Goal: Information Seeking & Learning: Learn about a topic

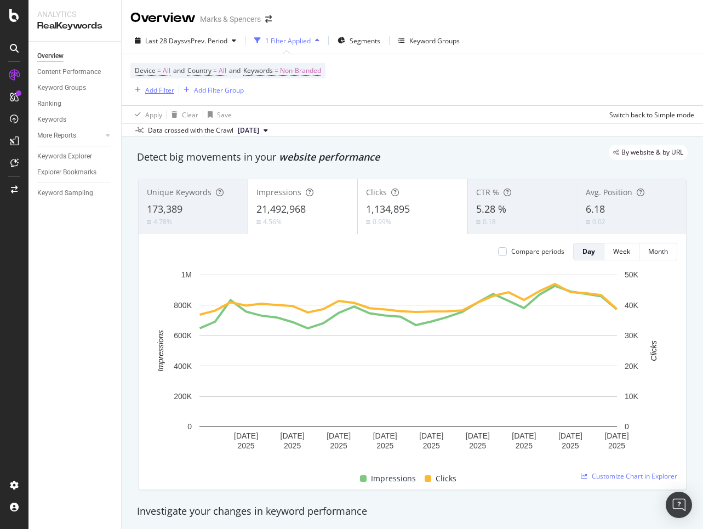
click at [149, 93] on div "Add Filter" at bounding box center [159, 89] width 29 height 9
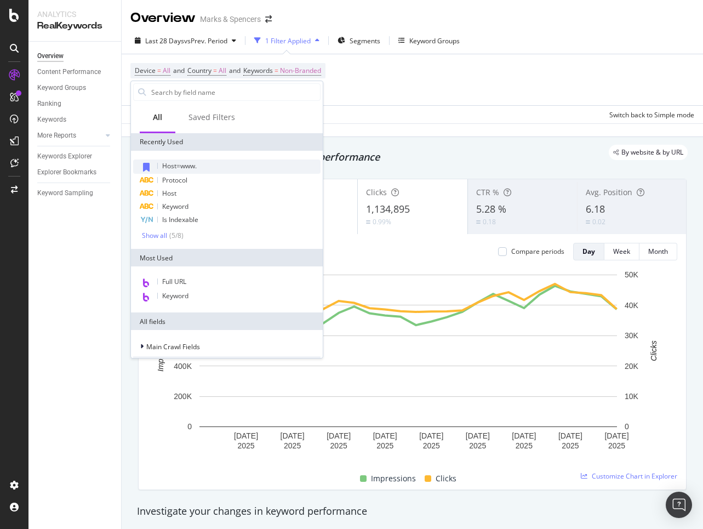
click at [193, 165] on span "Host=www." at bounding box center [179, 165] width 35 height 9
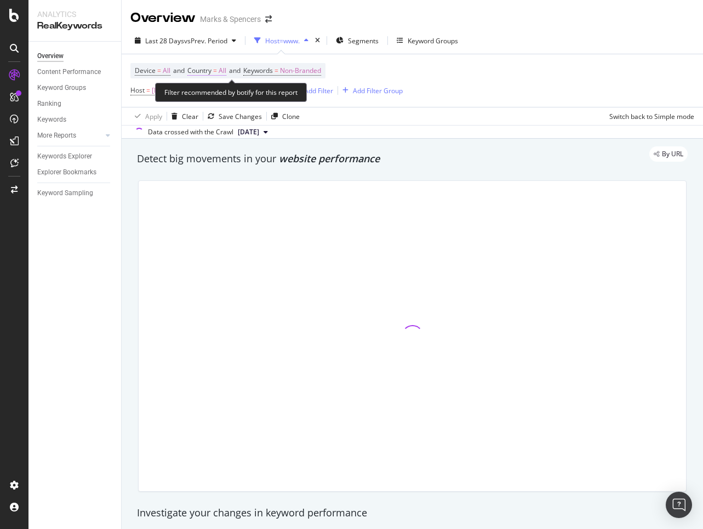
click at [223, 70] on span "All" at bounding box center [223, 70] width 8 height 15
click at [386, 73] on div "Device = All and Country = All and Keywords = Non-Branded Host = [DOMAIN_NAME] …" at bounding box center [266, 80] width 272 height 35
click at [278, 68] on span "=" at bounding box center [277, 70] width 4 height 9
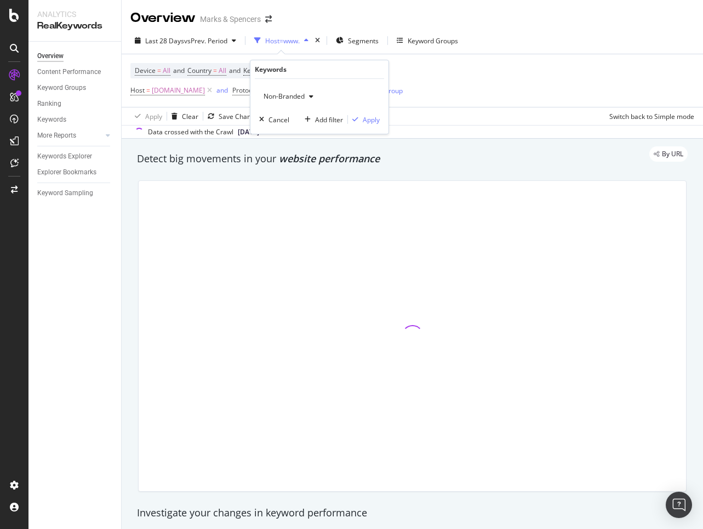
click at [305, 96] on div "button" at bounding box center [311, 96] width 13 height 7
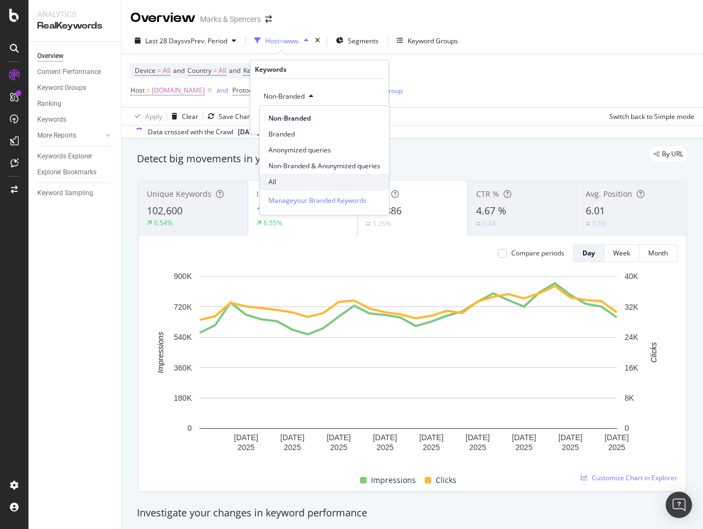
click at [300, 175] on div "All" at bounding box center [324, 182] width 129 height 16
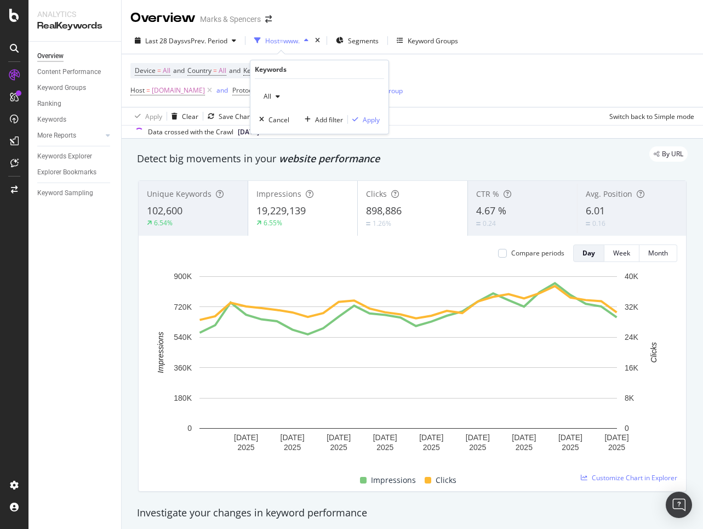
click at [478, 84] on div "Device = All and Country = All and Keywords = Non-Branded Host = [DOMAIN_NAME] …" at bounding box center [412, 80] width 564 height 53
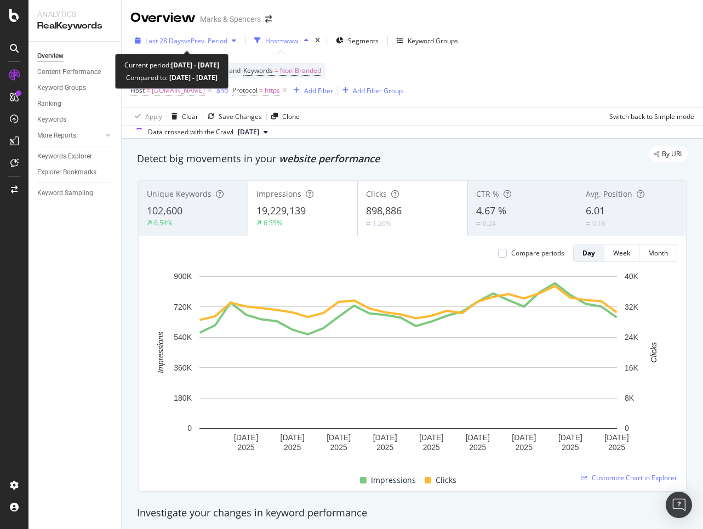
click at [205, 39] on span "vs Prev. Period" at bounding box center [205, 40] width 43 height 9
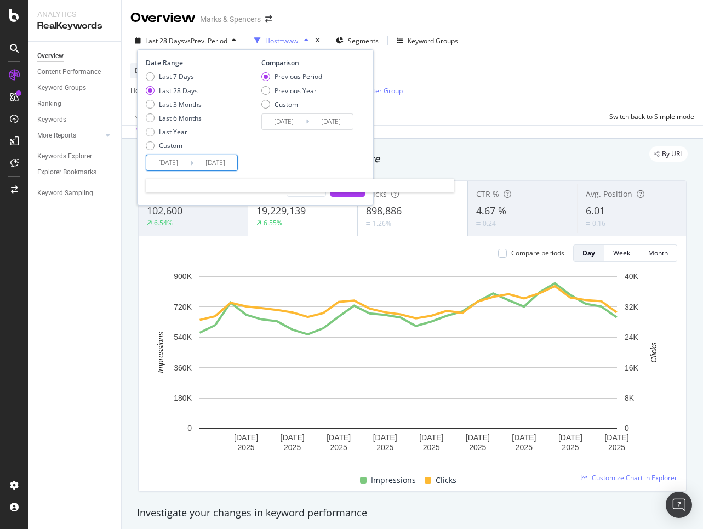
click at [166, 163] on input "[DATE]" at bounding box center [168, 162] width 44 height 15
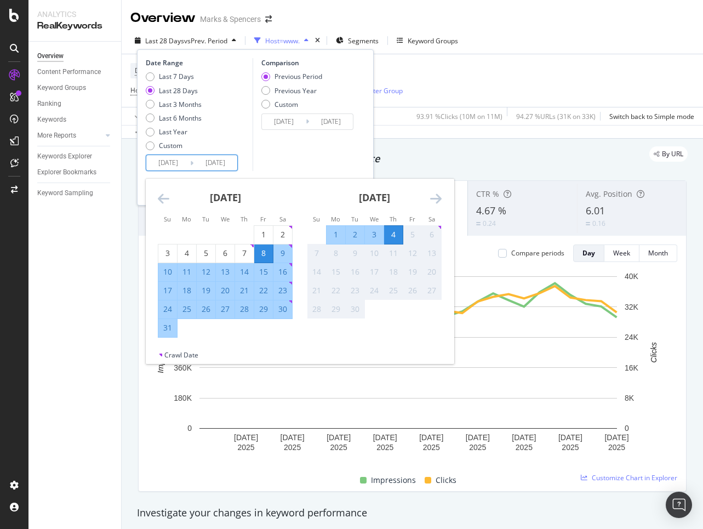
click at [161, 333] on div "31" at bounding box center [167, 328] width 19 height 18
type input "[DATE]"
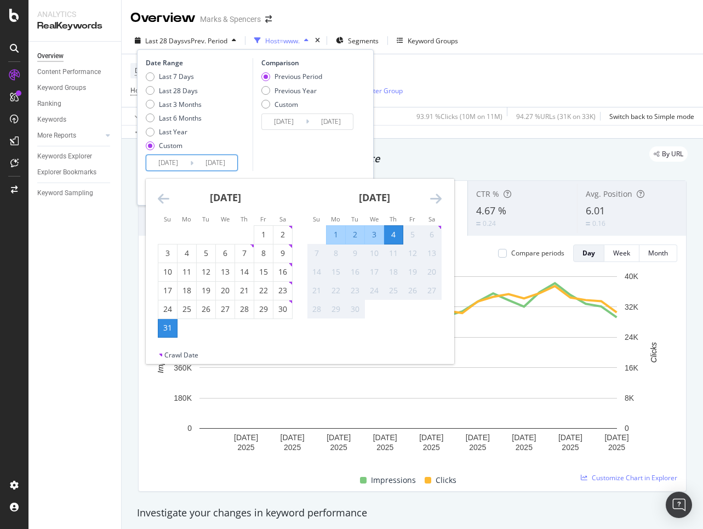
click at [397, 232] on div "4" at bounding box center [393, 234] width 19 height 11
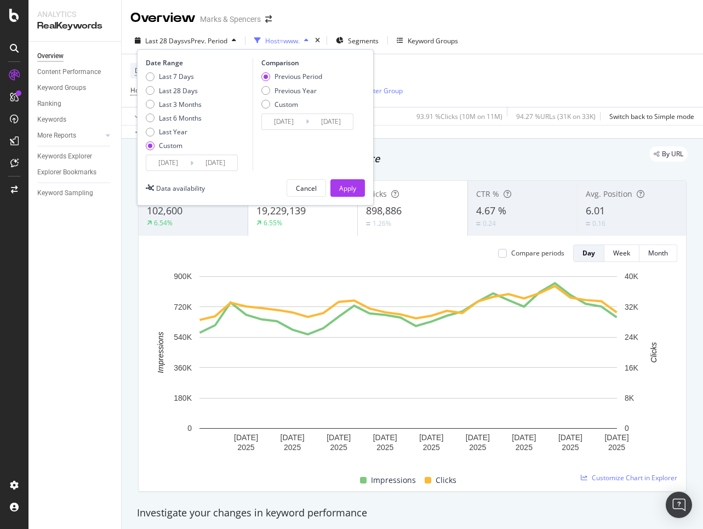
click at [281, 119] on input "[DATE]" at bounding box center [284, 121] width 44 height 15
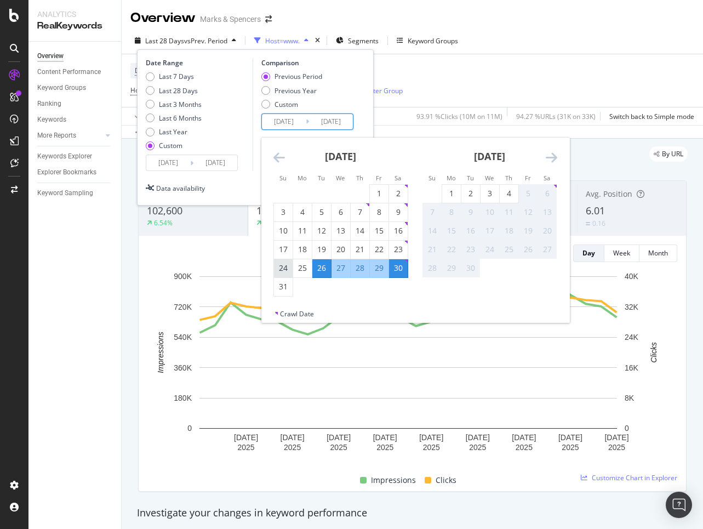
click at [287, 268] on div "24" at bounding box center [283, 267] width 19 height 11
type input "[DATE]"
click at [358, 268] on div "28" at bounding box center [360, 267] width 19 height 11
type input "[DATE]"
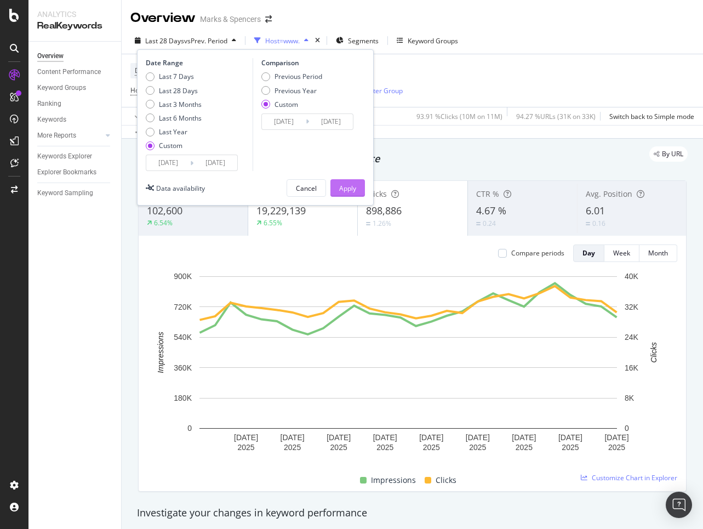
click at [350, 185] on div "Apply" at bounding box center [347, 188] width 17 height 9
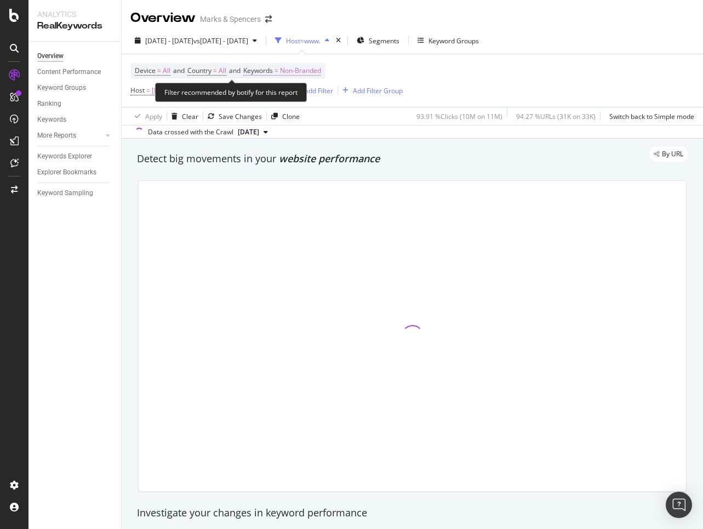
click at [271, 72] on span "Keywords" at bounding box center [258, 70] width 30 height 9
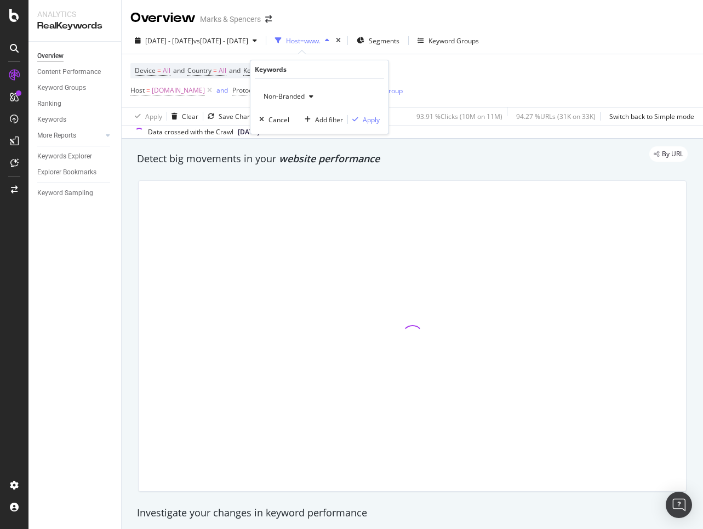
click at [279, 96] on span "Non-Branded" at bounding box center [281, 96] width 45 height 9
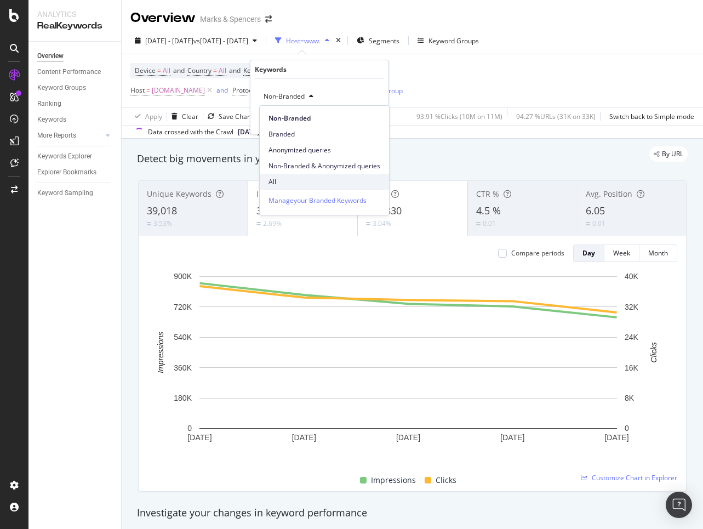
click at [291, 188] on div "All" at bounding box center [324, 182] width 129 height 16
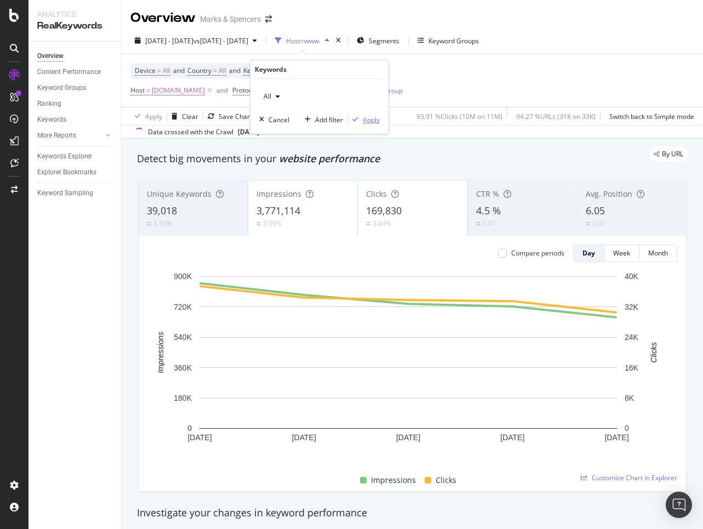
click at [373, 116] on div "Apply" at bounding box center [371, 119] width 17 height 9
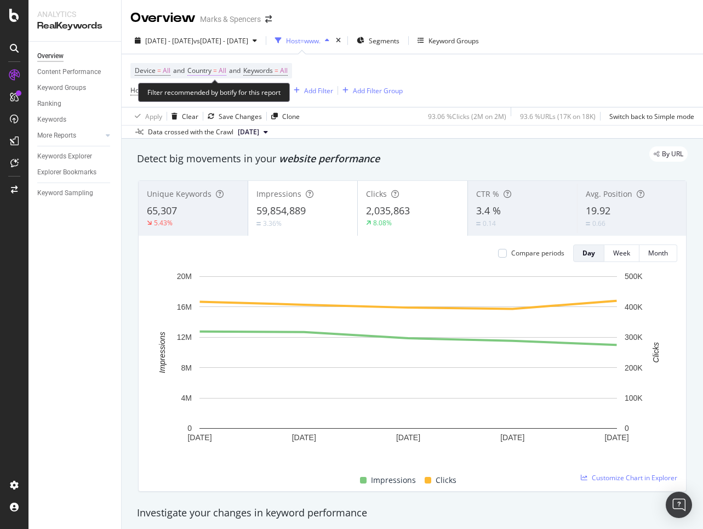
click at [198, 67] on span "Country" at bounding box center [199, 70] width 24 height 9
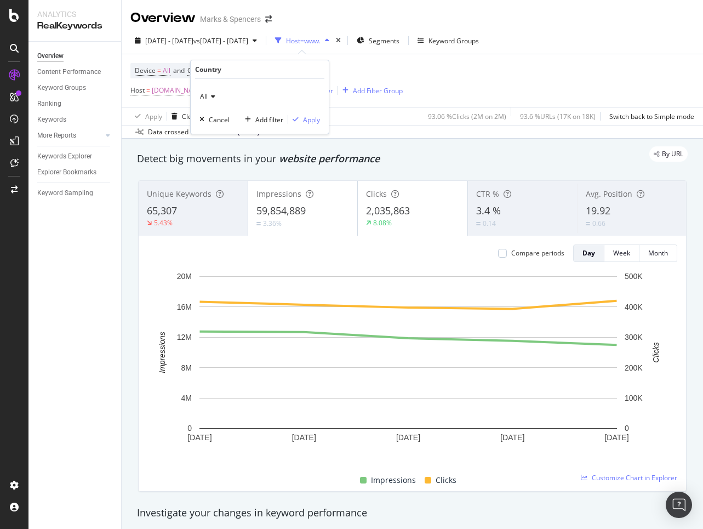
click at [209, 92] on div "All" at bounding box center [259, 97] width 121 height 18
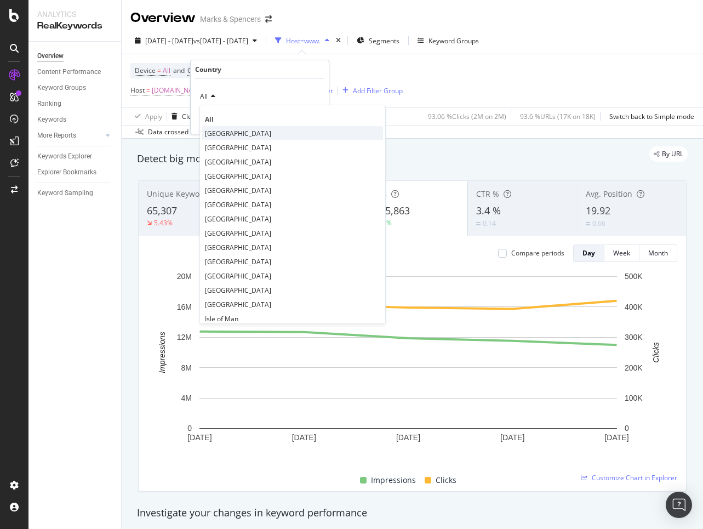
click at [225, 135] on span "[GEOGRAPHIC_DATA]" at bounding box center [238, 133] width 66 height 9
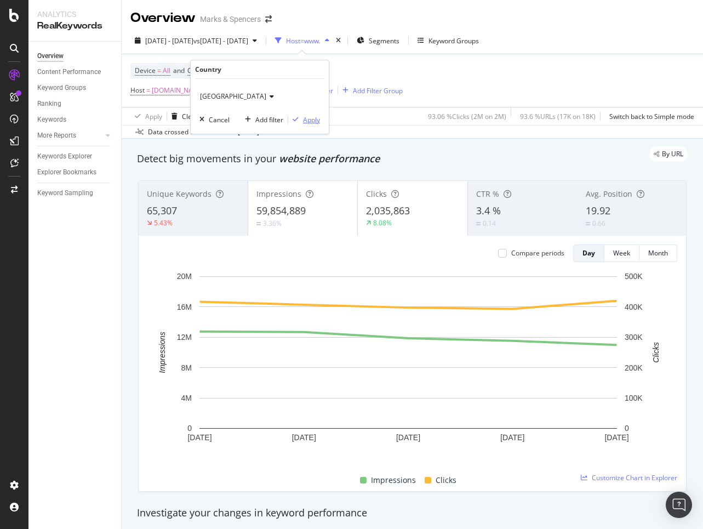
click at [319, 120] on div "Apply" at bounding box center [311, 119] width 17 height 9
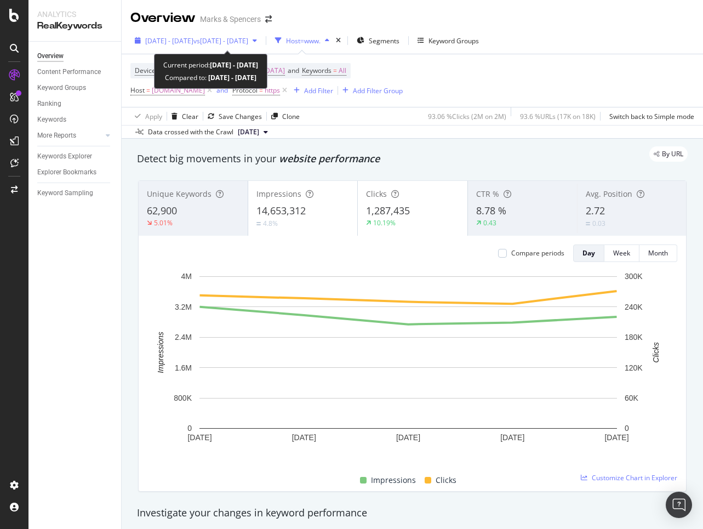
click at [248, 44] on span "vs [DATE] - [DATE]" at bounding box center [220, 40] width 55 height 9
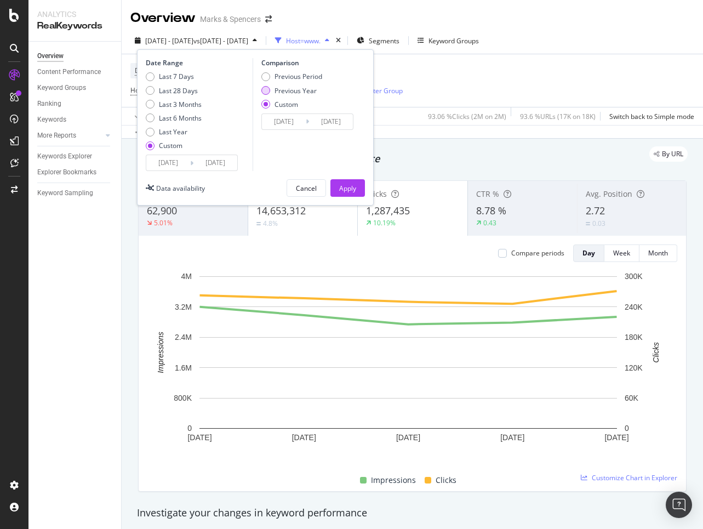
click at [294, 89] on div "Previous Year" at bounding box center [296, 90] width 42 height 9
type input "[DATE]"
click at [288, 125] on input "[DATE]" at bounding box center [284, 121] width 44 height 15
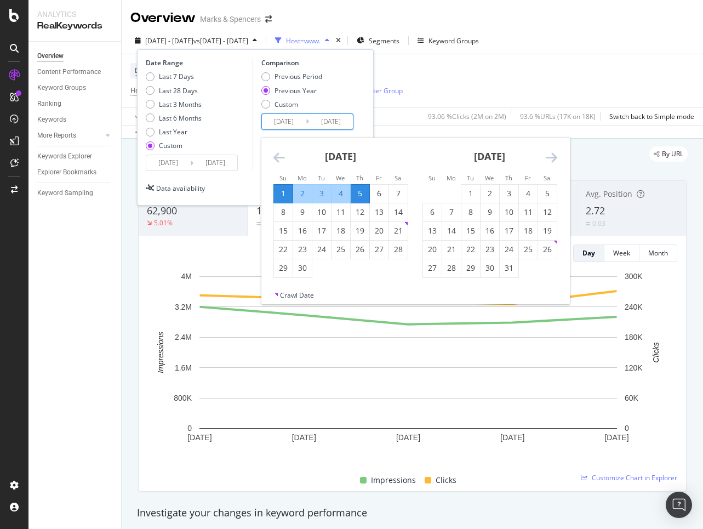
click at [245, 181] on div "Data availability Cancel Apply" at bounding box center [255, 188] width 219 height 18
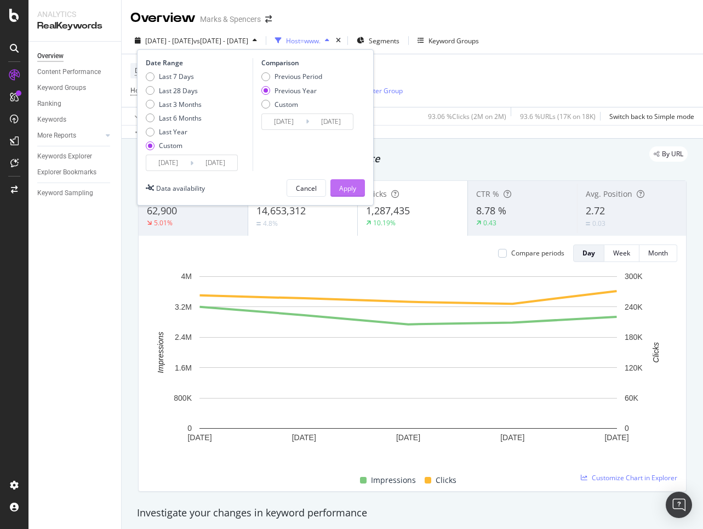
click at [335, 182] on button "Apply" at bounding box center [347, 188] width 35 height 18
